Goal: Task Accomplishment & Management: Use online tool/utility

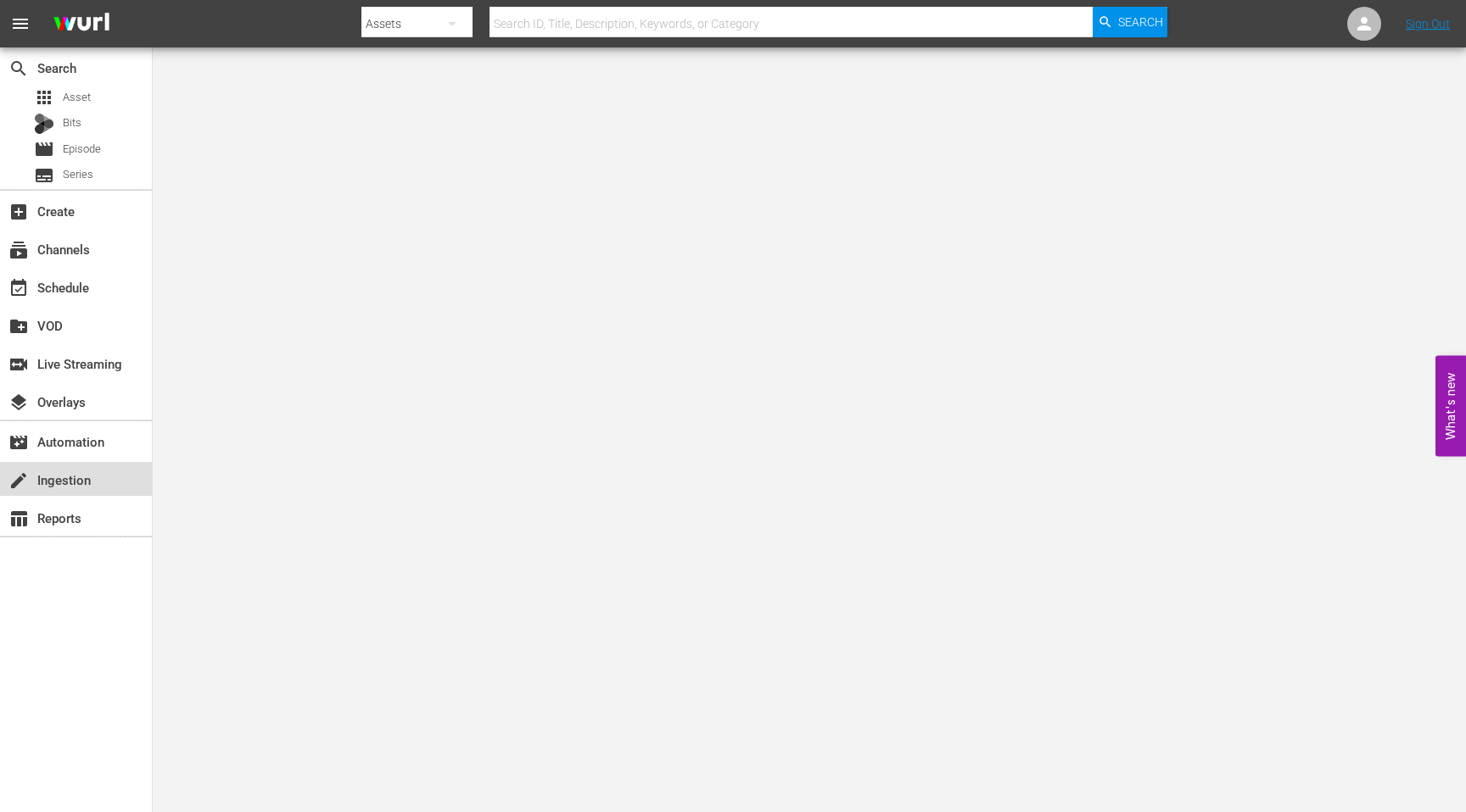
click at [66, 477] on div "create Ingestion" at bounding box center [47, 477] width 95 height 15
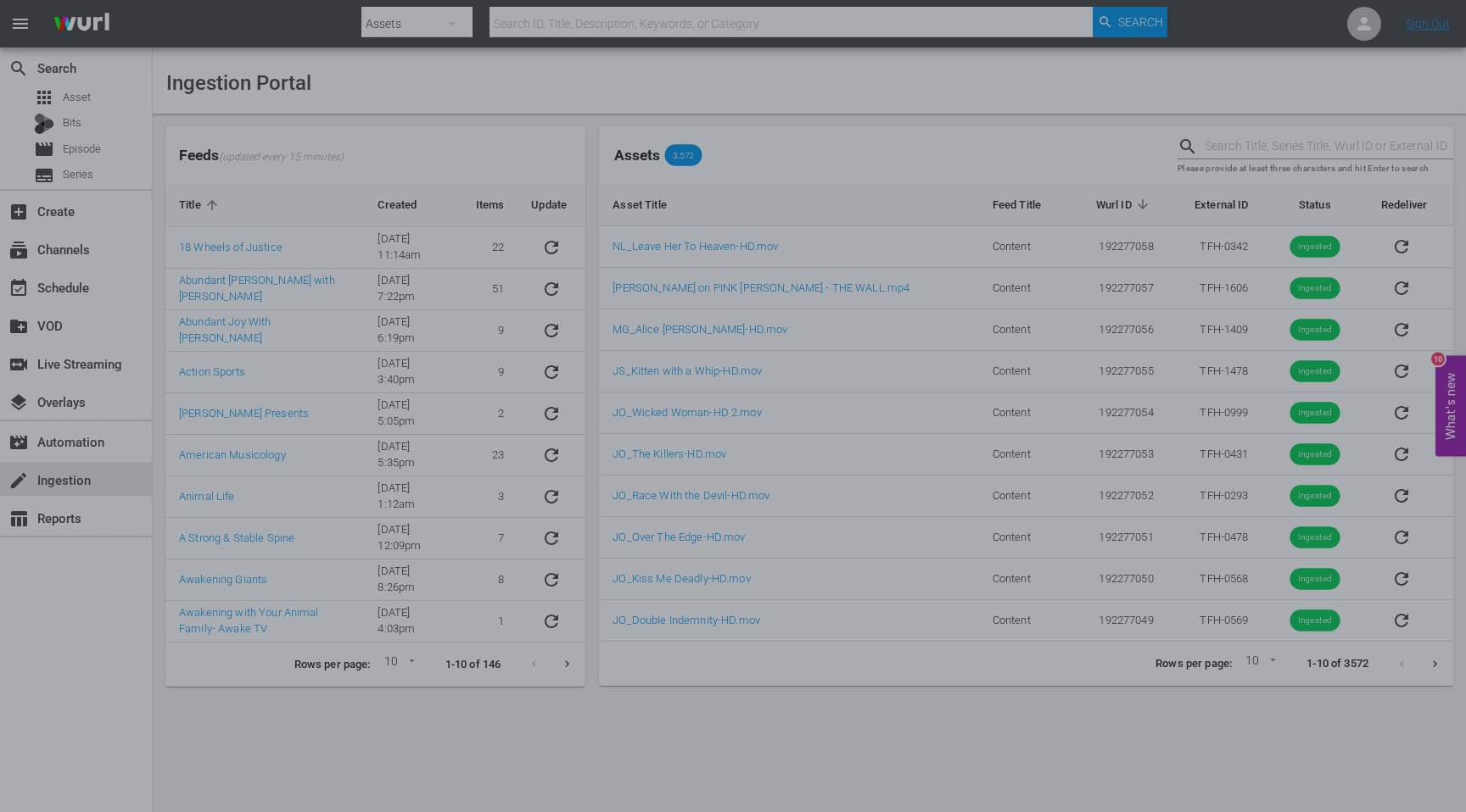
click at [901, 25] on div at bounding box center [733, 406] width 1466 height 812
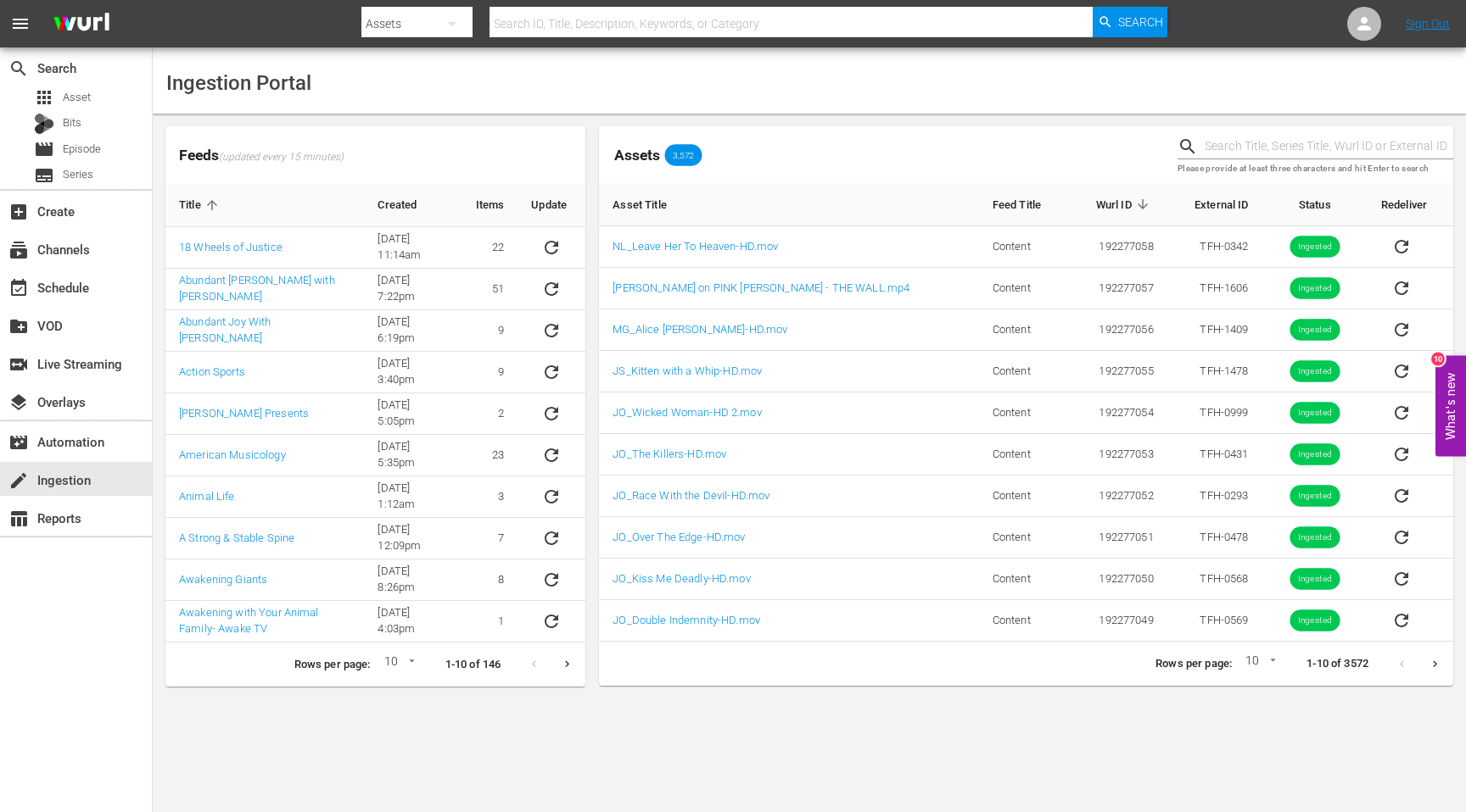
click at [1434, 668] on icon "Next page" at bounding box center [1435, 664] width 13 height 13
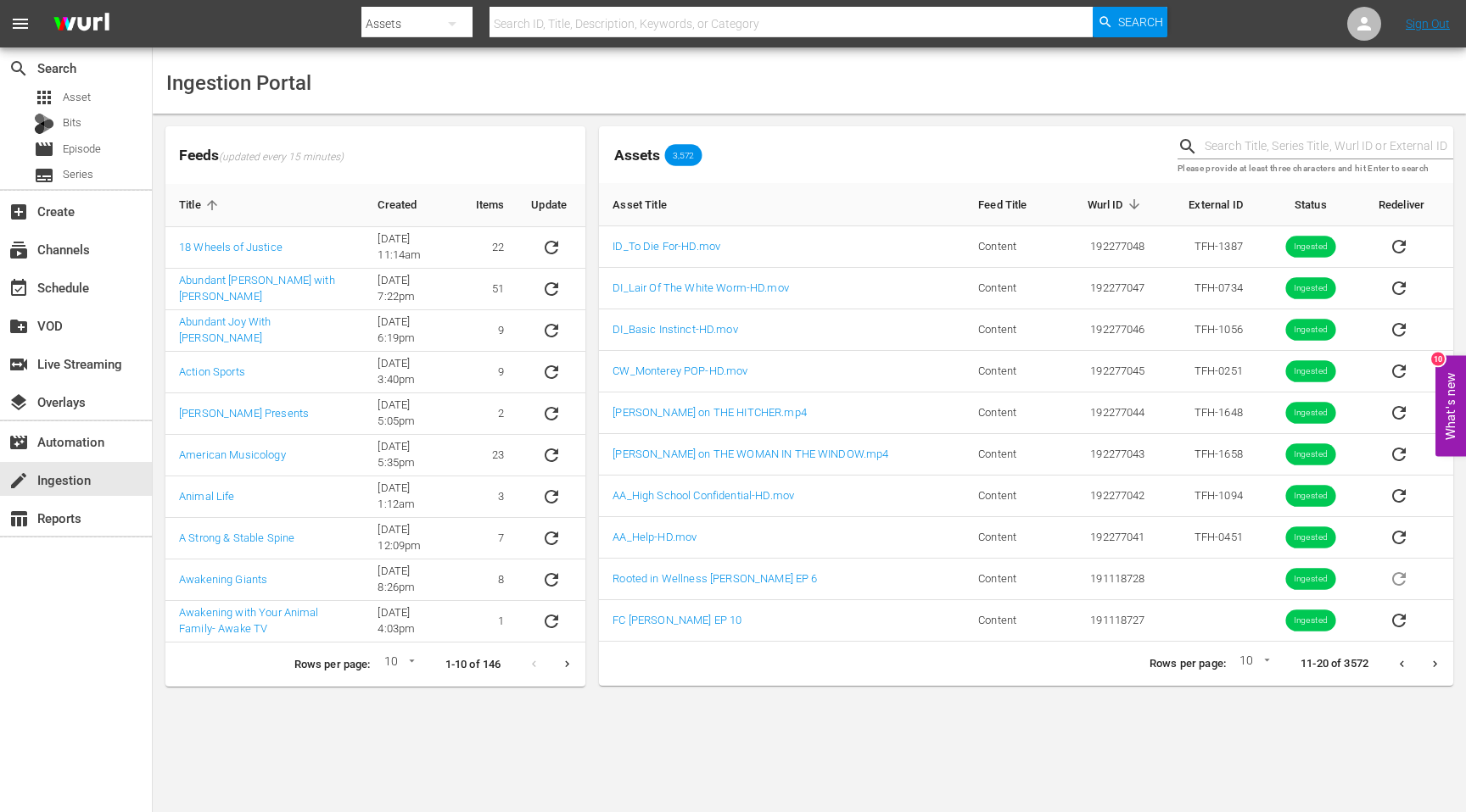
click at [1402, 667] on icon "Previous page" at bounding box center [1402, 664] width 13 height 13
